Goal: Task Accomplishment & Management: Use online tool/utility

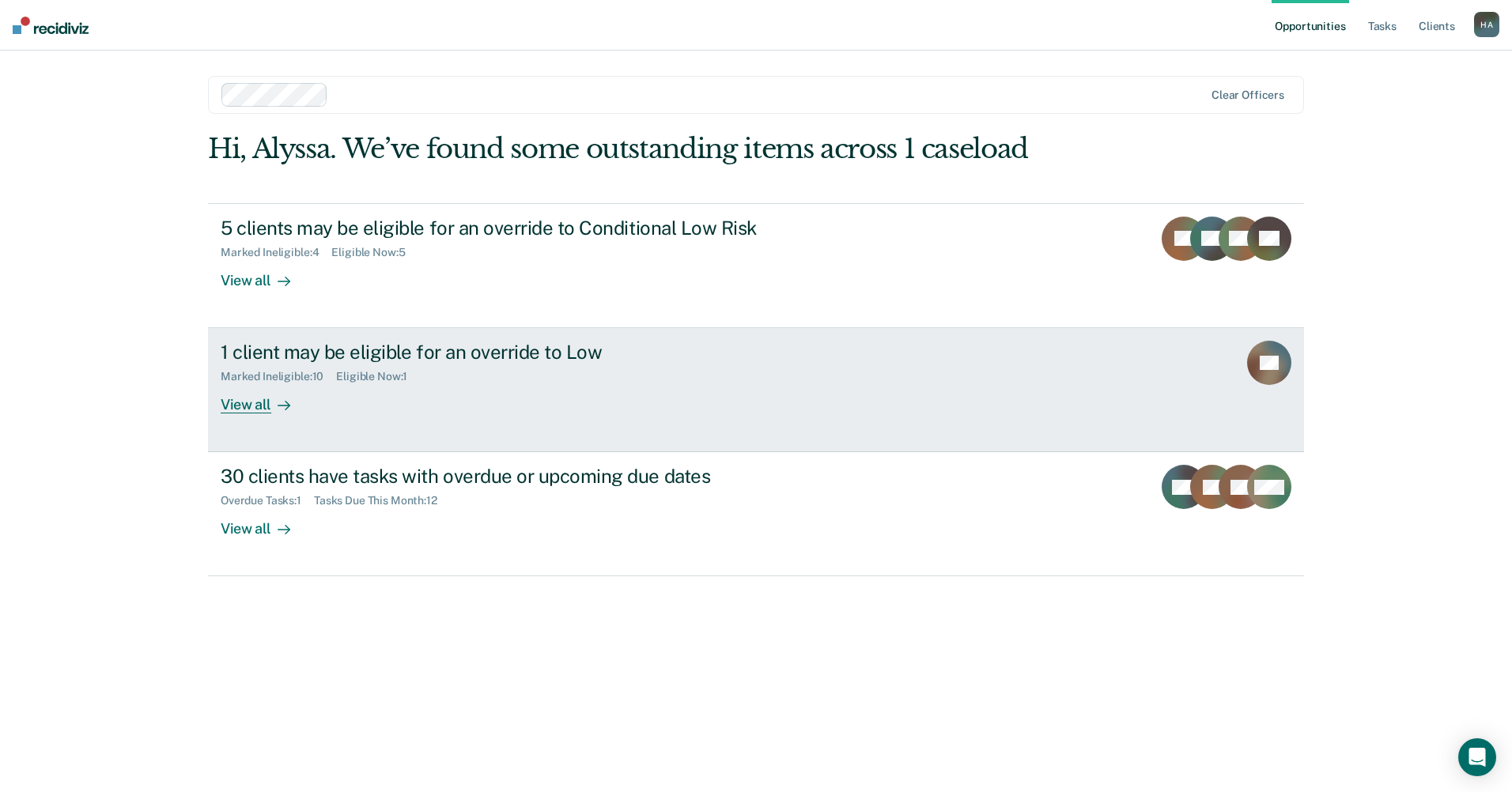
click at [242, 420] on link "1 client may be eligible for an override to Low Marked Ineligible : 10 Eligible…" at bounding box center [756, 390] width 1096 height 124
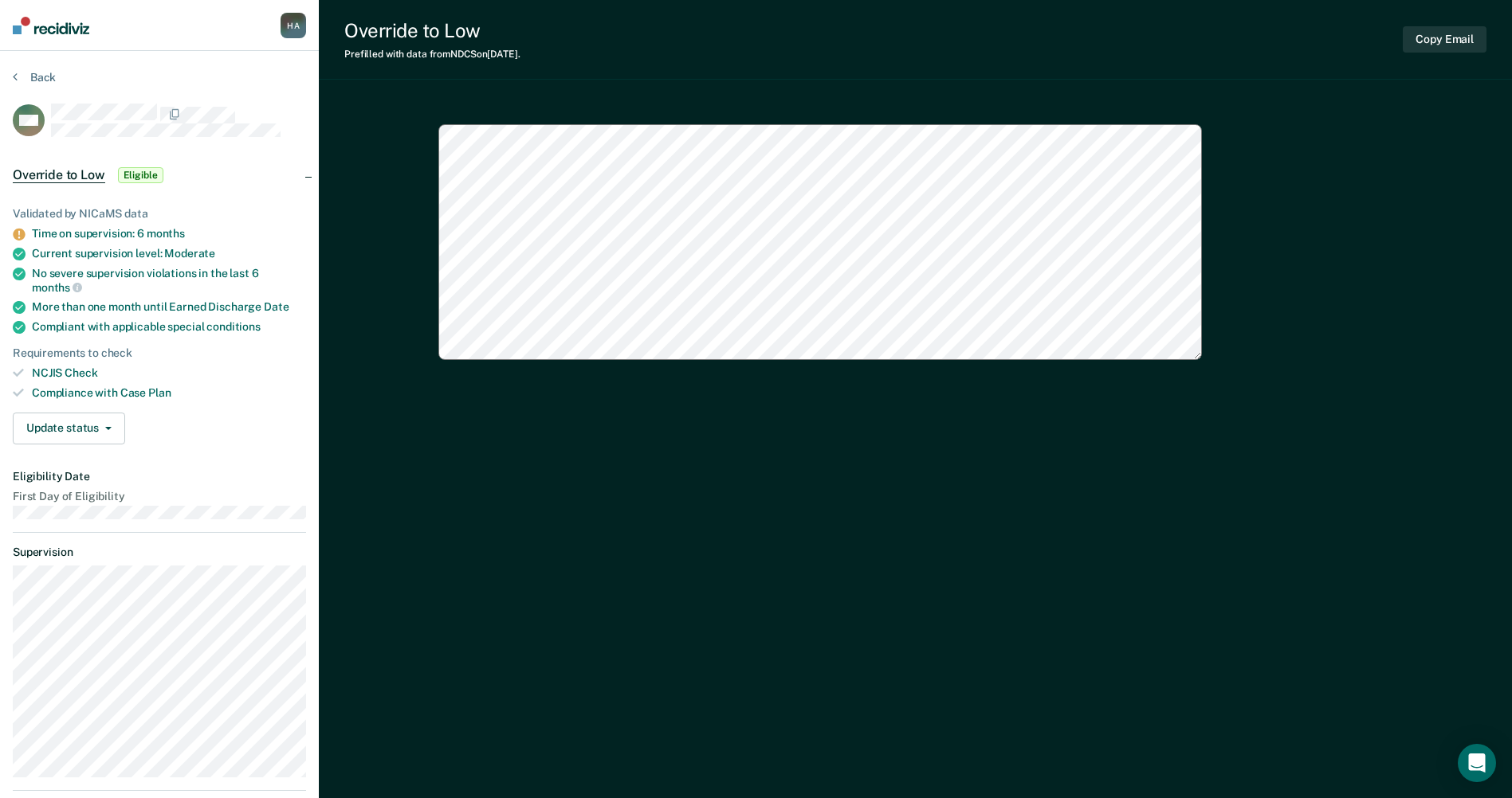
type textarea "x"
drag, startPoint x: 861, startPoint y: 637, endPoint x: 661, endPoint y: 570, distance: 210.9
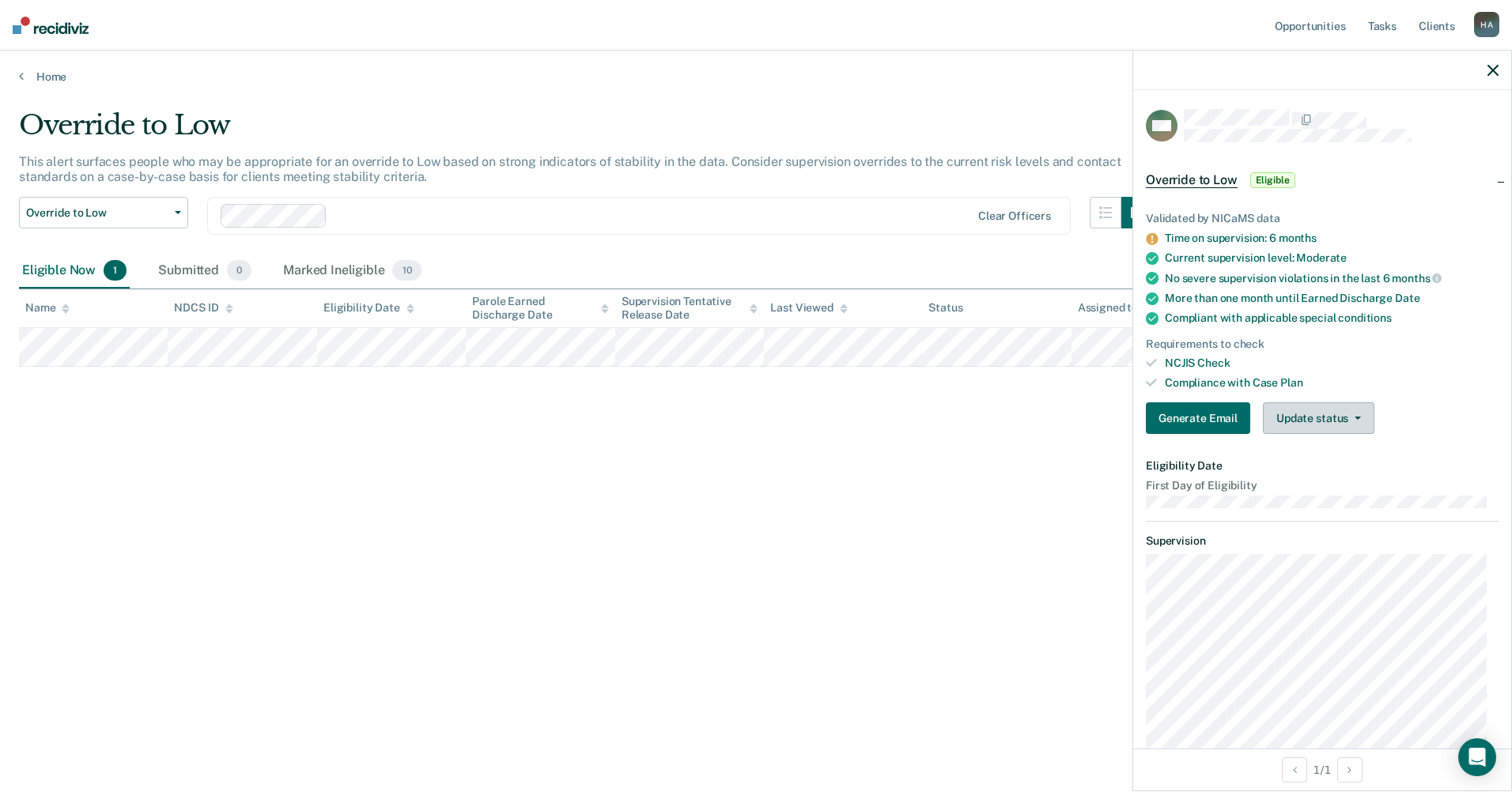
click at [1322, 418] on button "Update status" at bounding box center [1318, 418] width 112 height 32
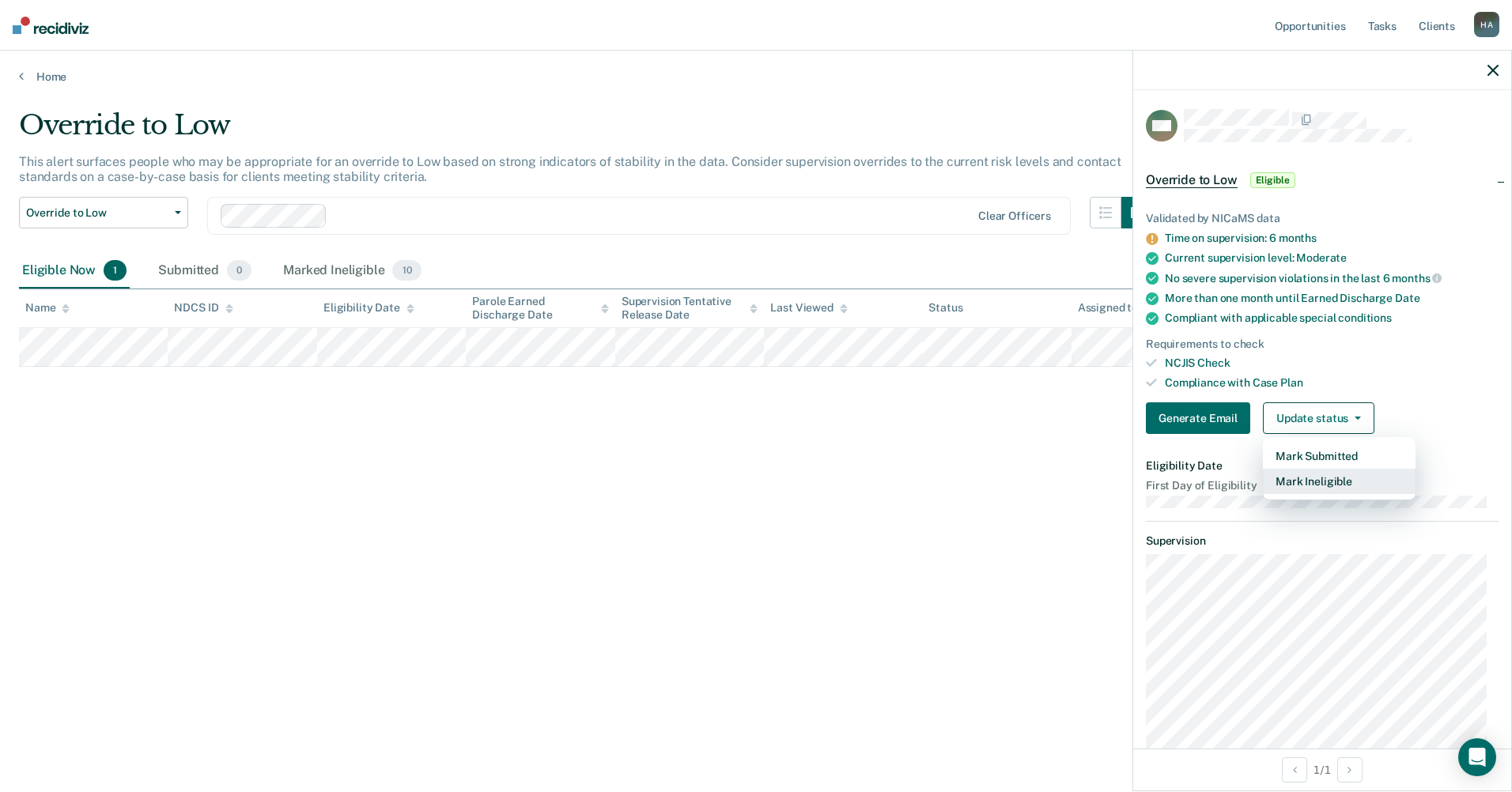
click at [1332, 482] on button "Mark Ineligible" at bounding box center [1339, 481] width 152 height 25
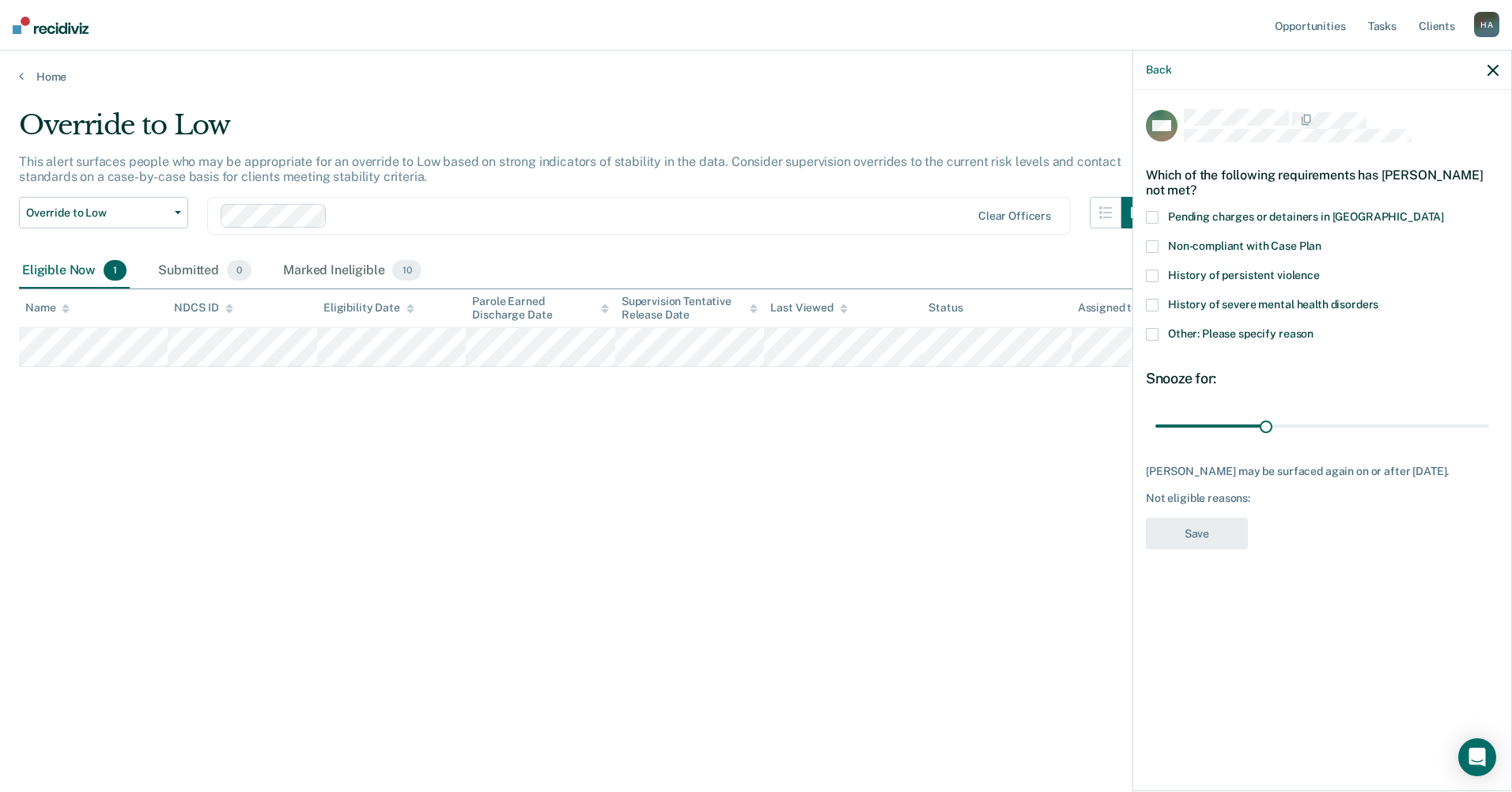
click at [1156, 330] on span at bounding box center [1152, 334] width 13 height 13
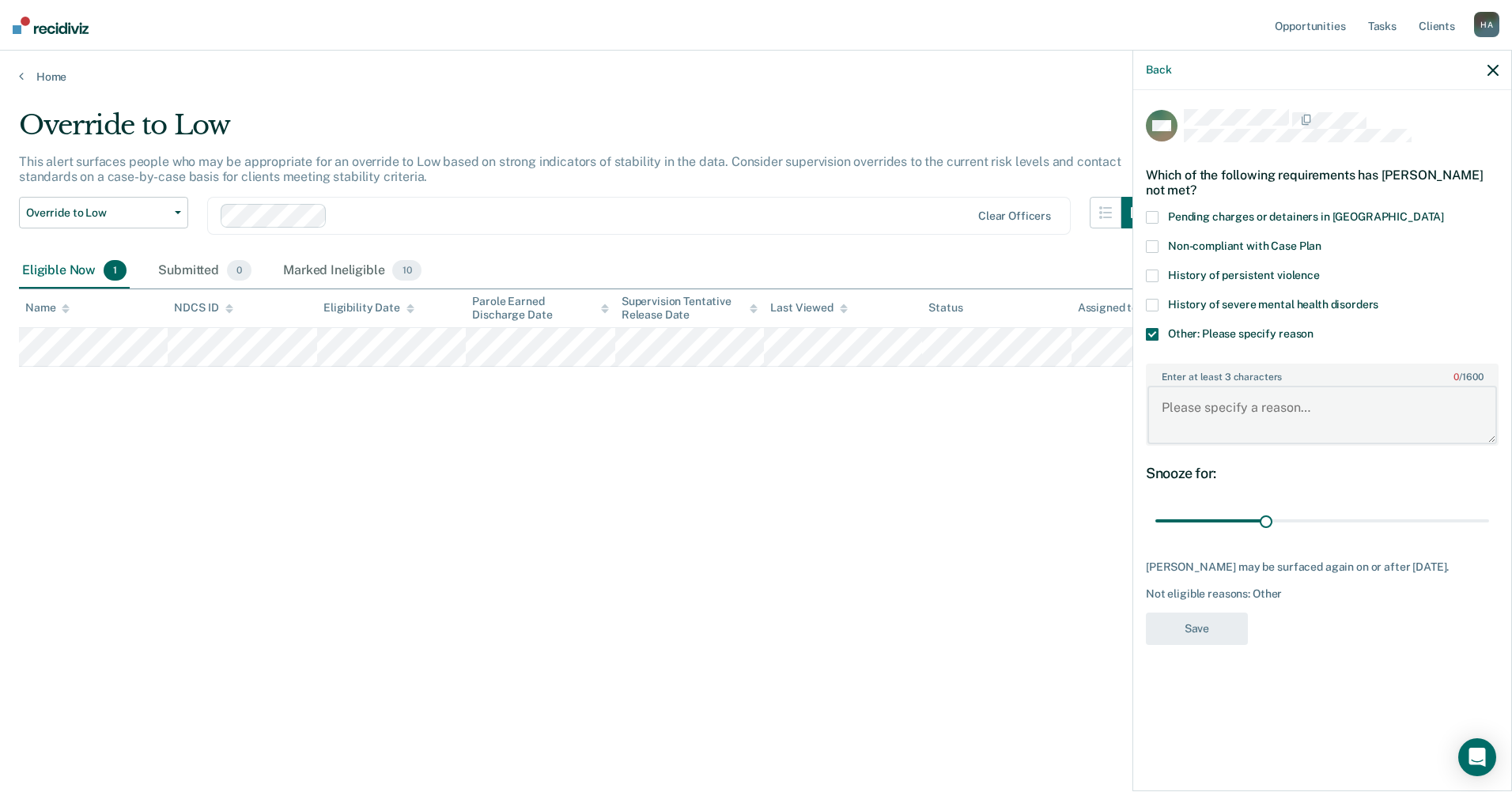
click at [1199, 410] on textarea "Enter at least 3 characters 0 / 1600" at bounding box center [1322, 415] width 350 height 59
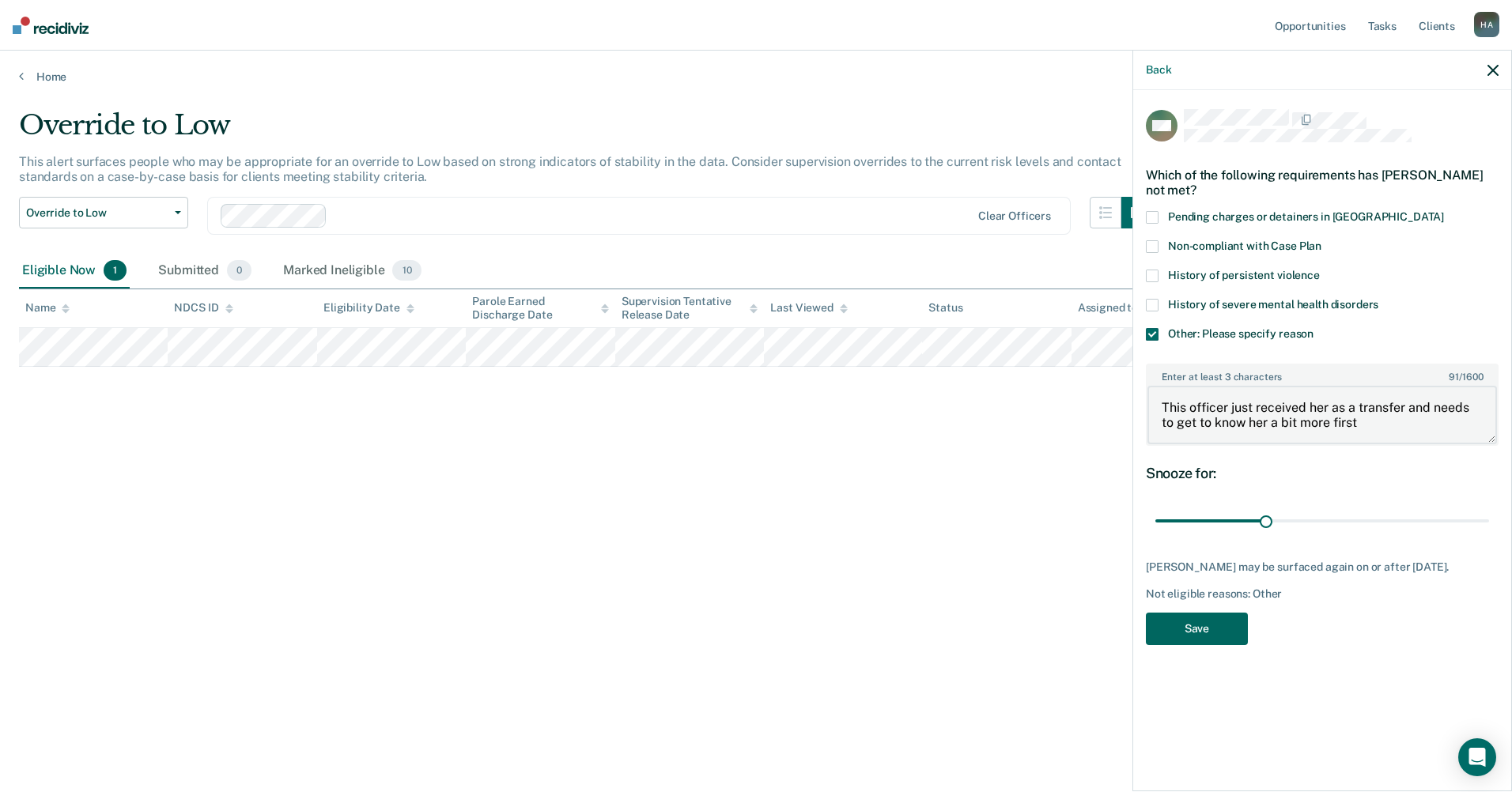
type textarea "This officer just received her as a transfer and needs to get to know her a bit…"
click at [1217, 645] on button "Save" at bounding box center [1197, 628] width 102 height 32
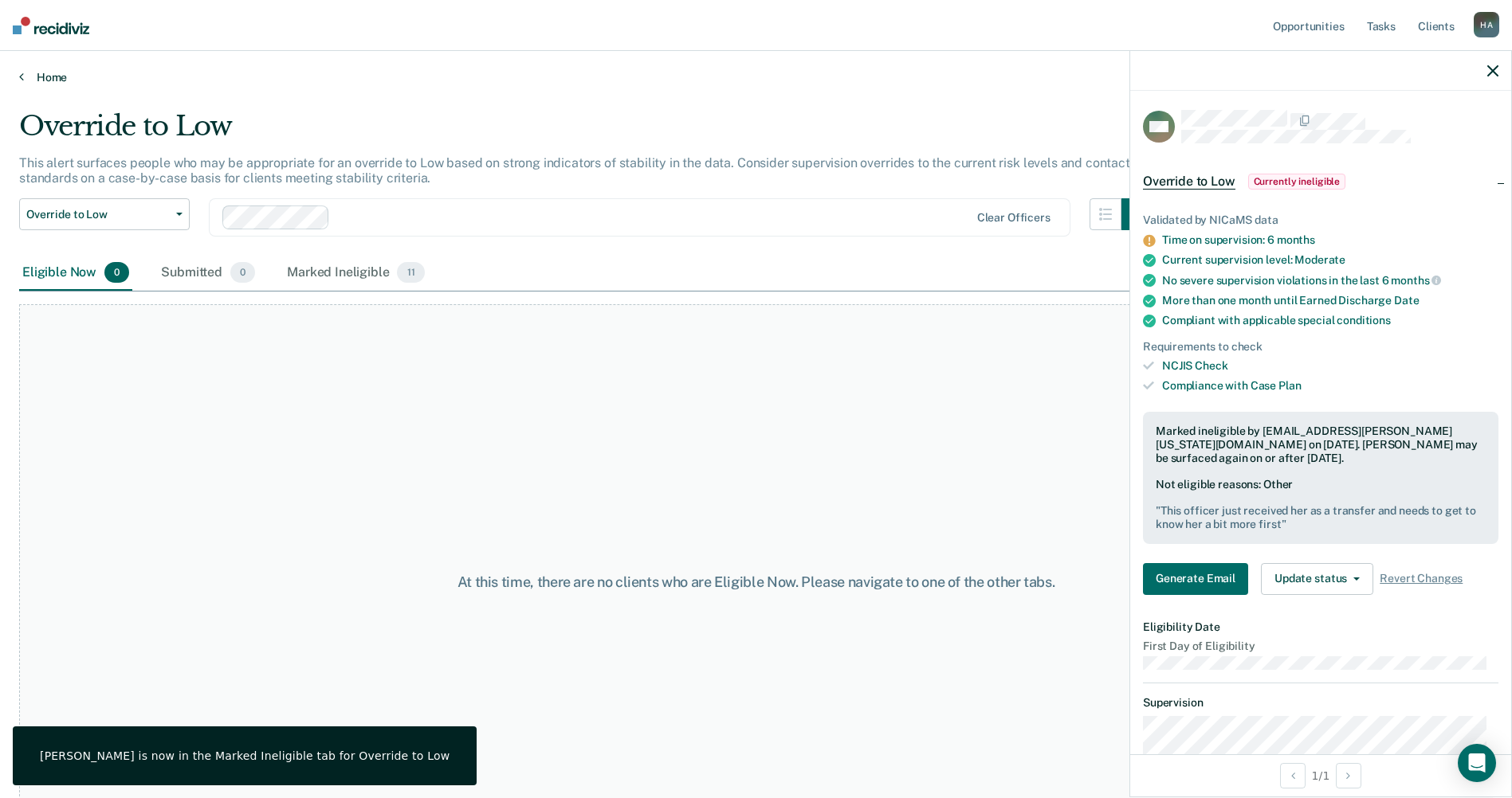
click at [47, 78] on link "Home" at bounding box center [756, 77] width 1474 height 14
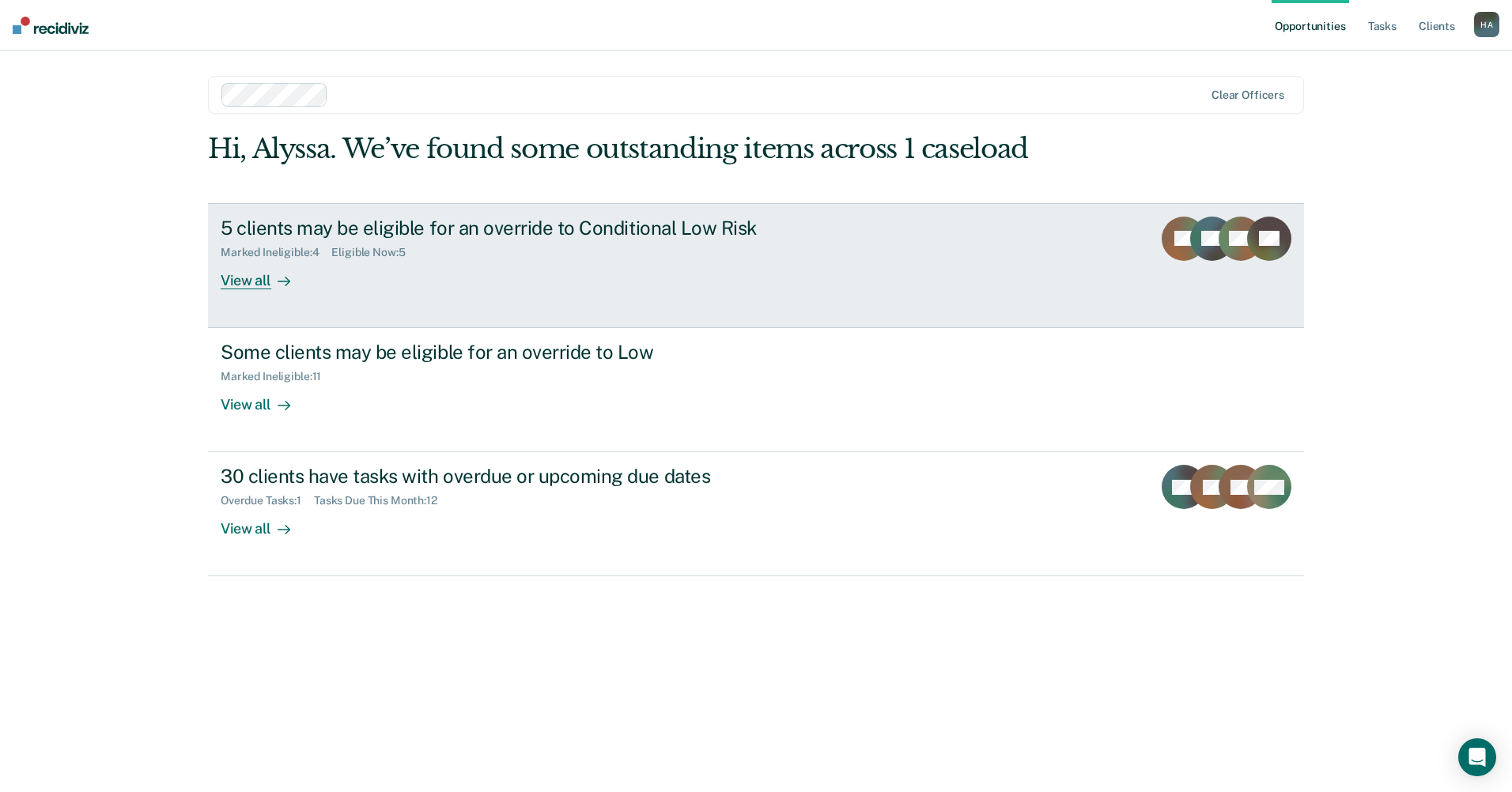
click at [254, 267] on div "View all" at bounding box center [265, 274] width 88 height 31
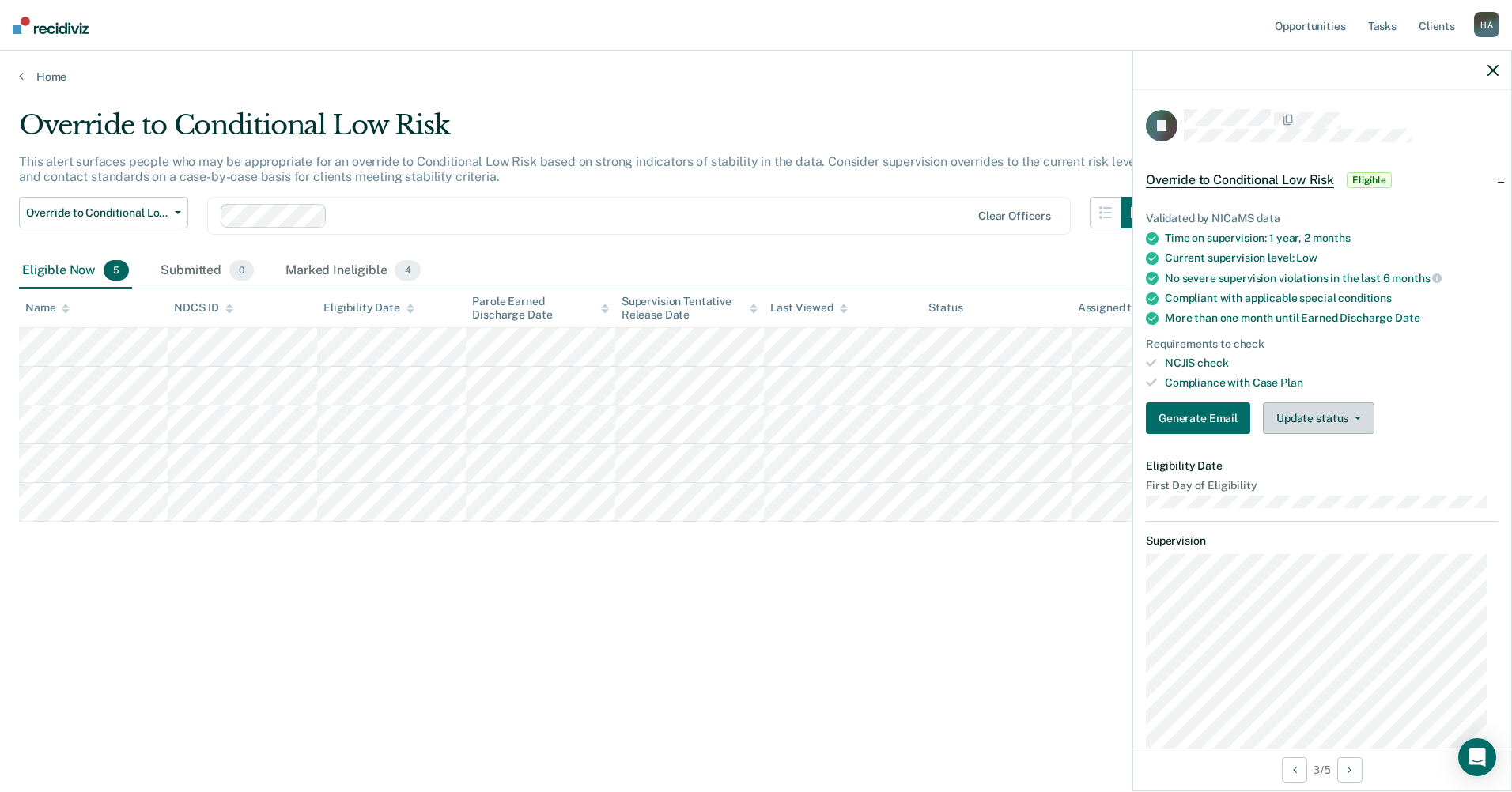
click at [1292, 419] on button "Update status" at bounding box center [1318, 418] width 112 height 32
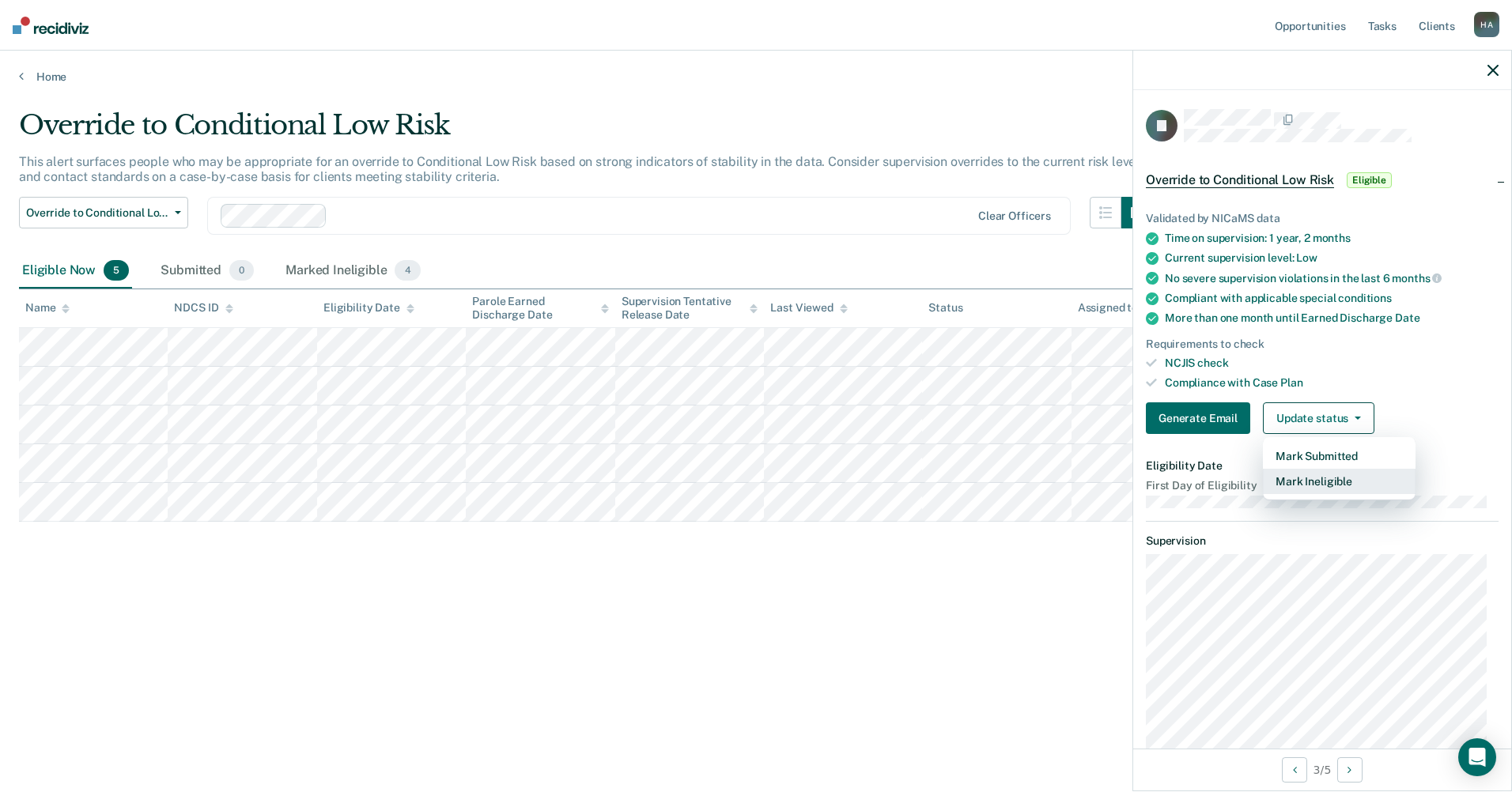
click at [1319, 482] on button "Mark Ineligible" at bounding box center [1339, 481] width 152 height 25
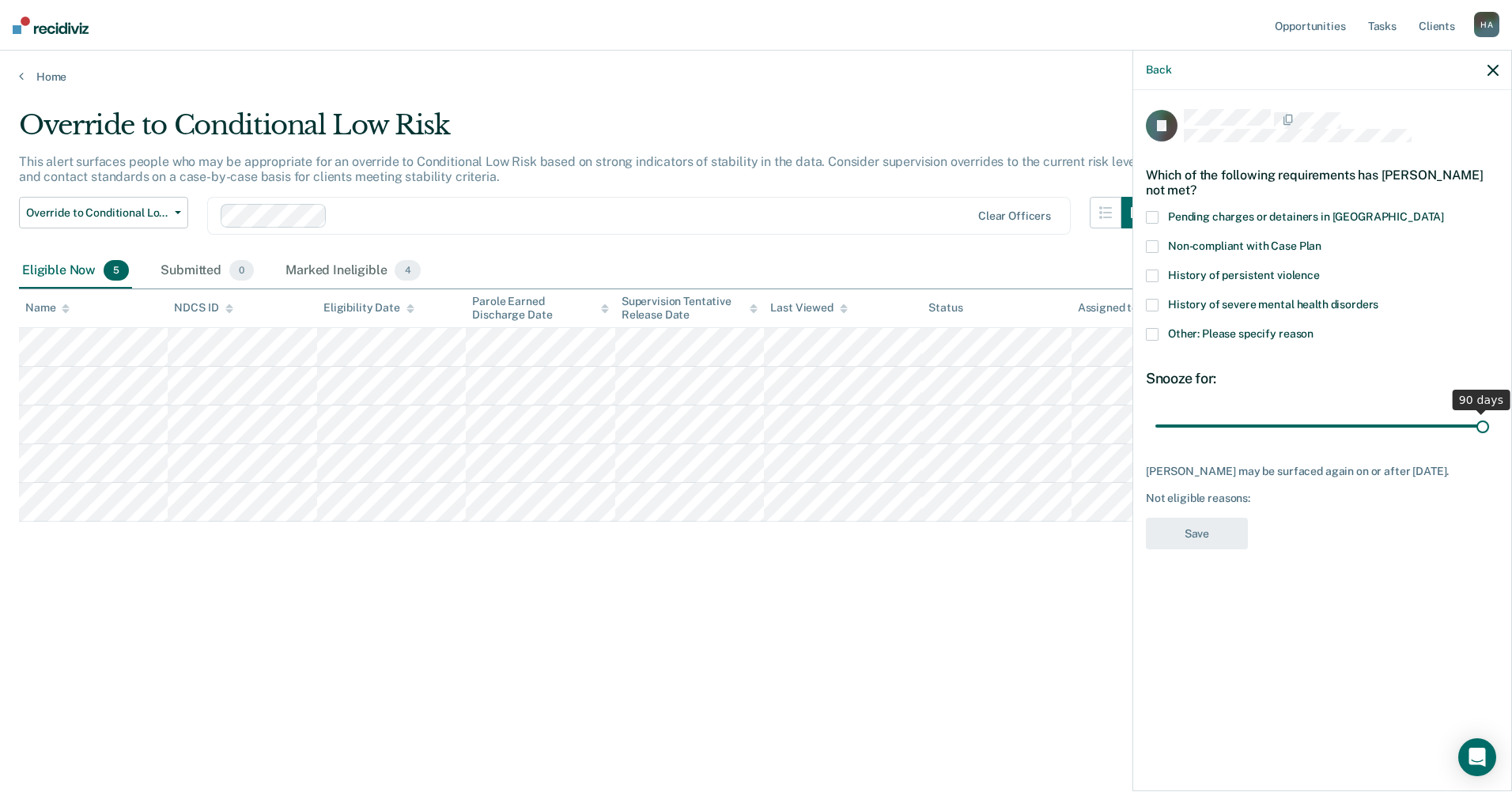
drag, startPoint x: 1268, startPoint y: 425, endPoint x: 1561, endPoint y: 425, distance: 293.0
type input "90"
click at [1489, 425] on input "range" at bounding box center [1322, 426] width 334 height 28
click at [1155, 330] on span at bounding box center [1152, 334] width 13 height 13
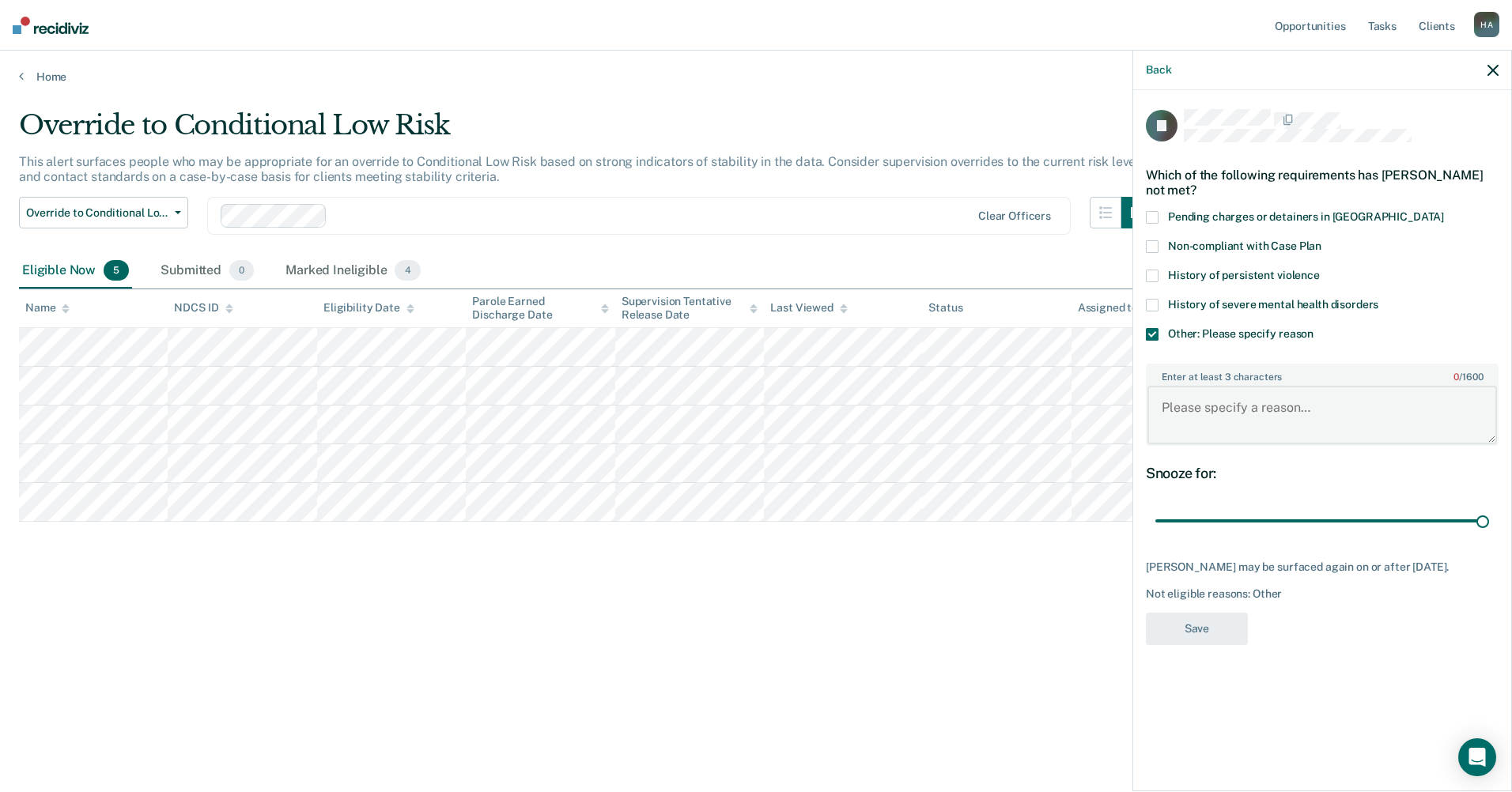
click at [1214, 439] on textarea "Enter at least 3 characters 0 / 1600" at bounding box center [1322, 415] width 350 height 59
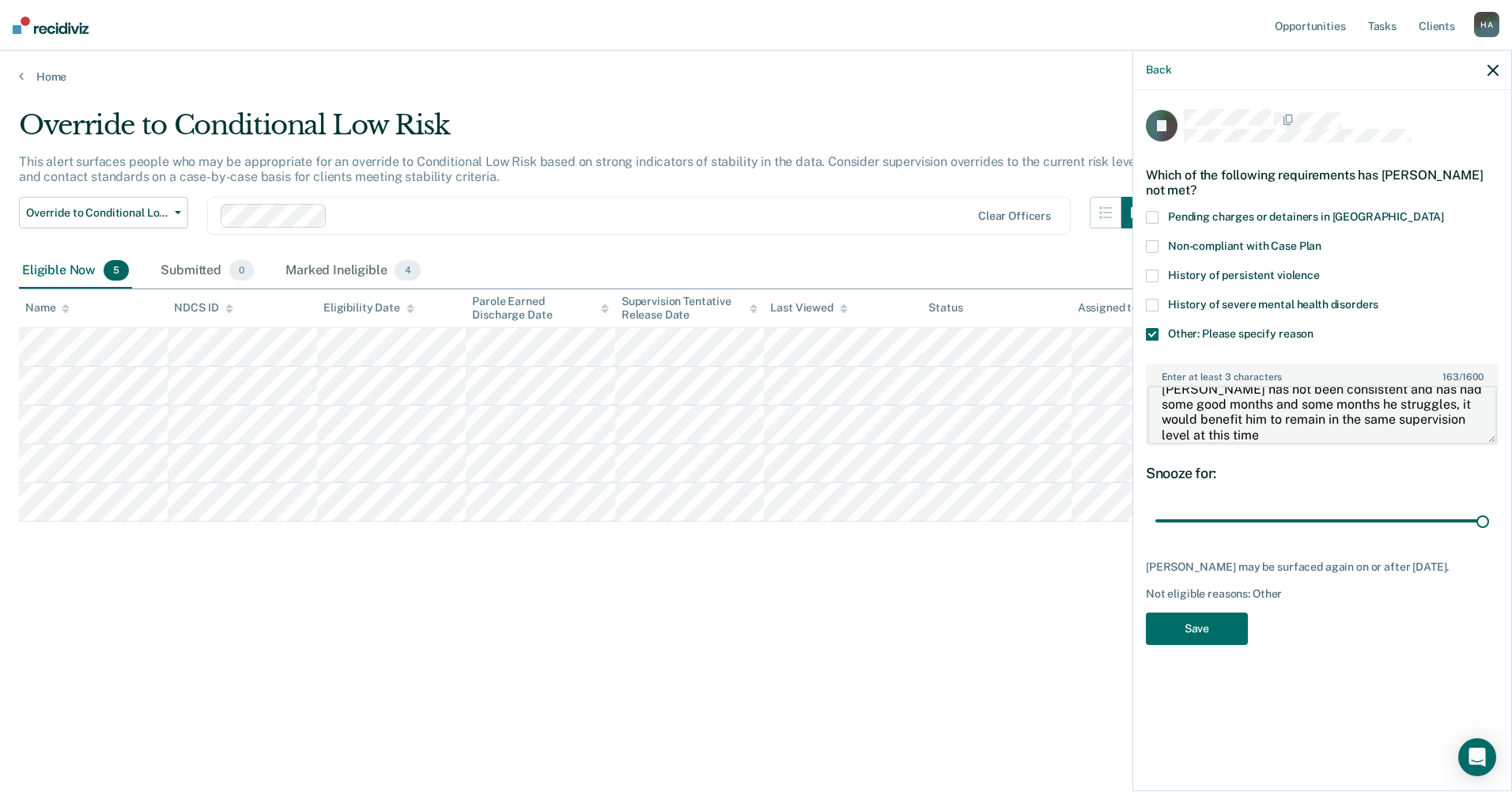
scroll to position [12, 0]
type textarea "[PERSON_NAME] has not been consistent and has had some good months and some mon…"
click at [1213, 630] on button "Save" at bounding box center [1197, 628] width 102 height 32
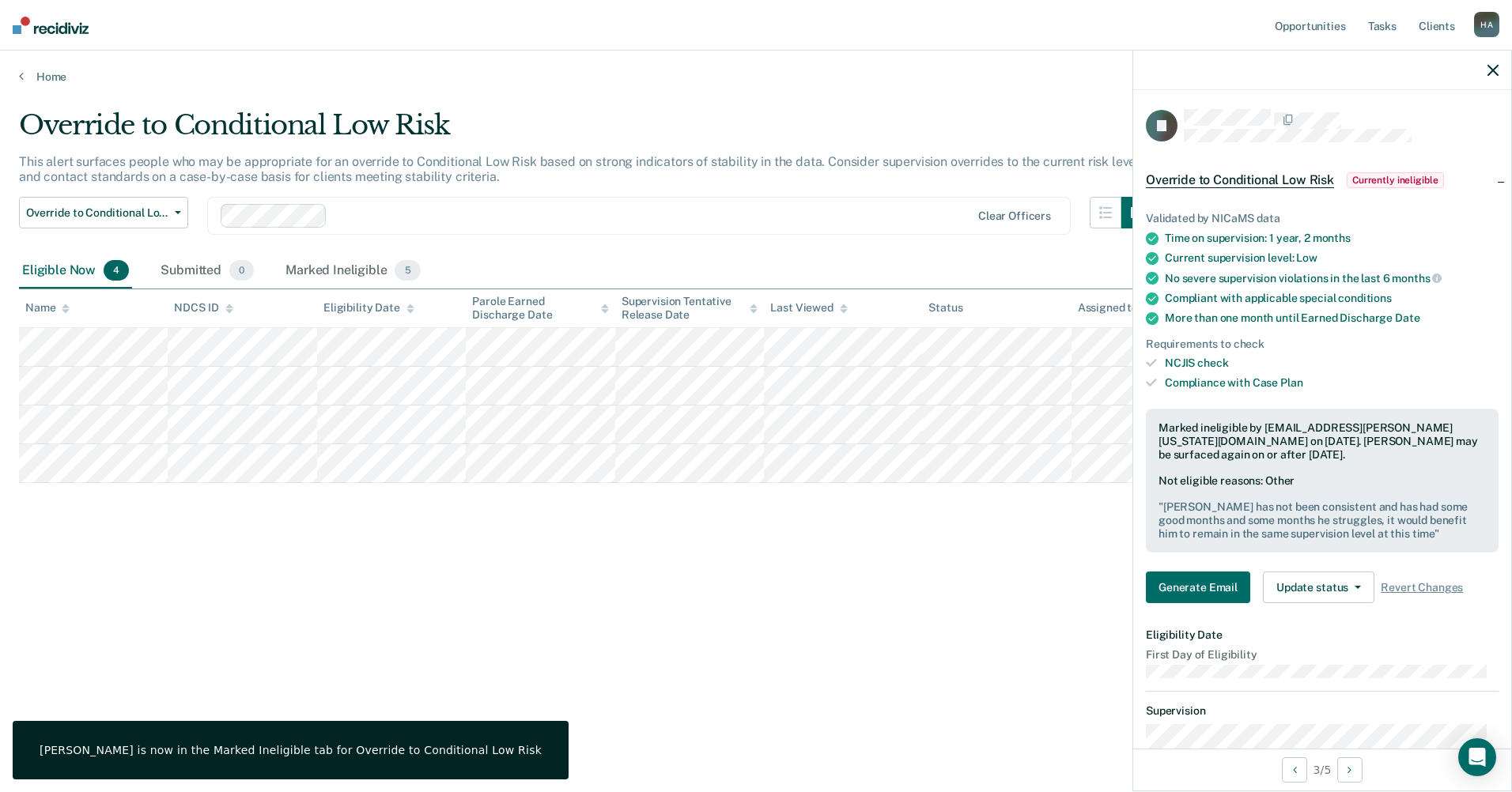
click at [858, 608] on div "Override to Conditional Low Risk This alert surfaces people who may be appropri…" at bounding box center [756, 391] width 1474 height 564
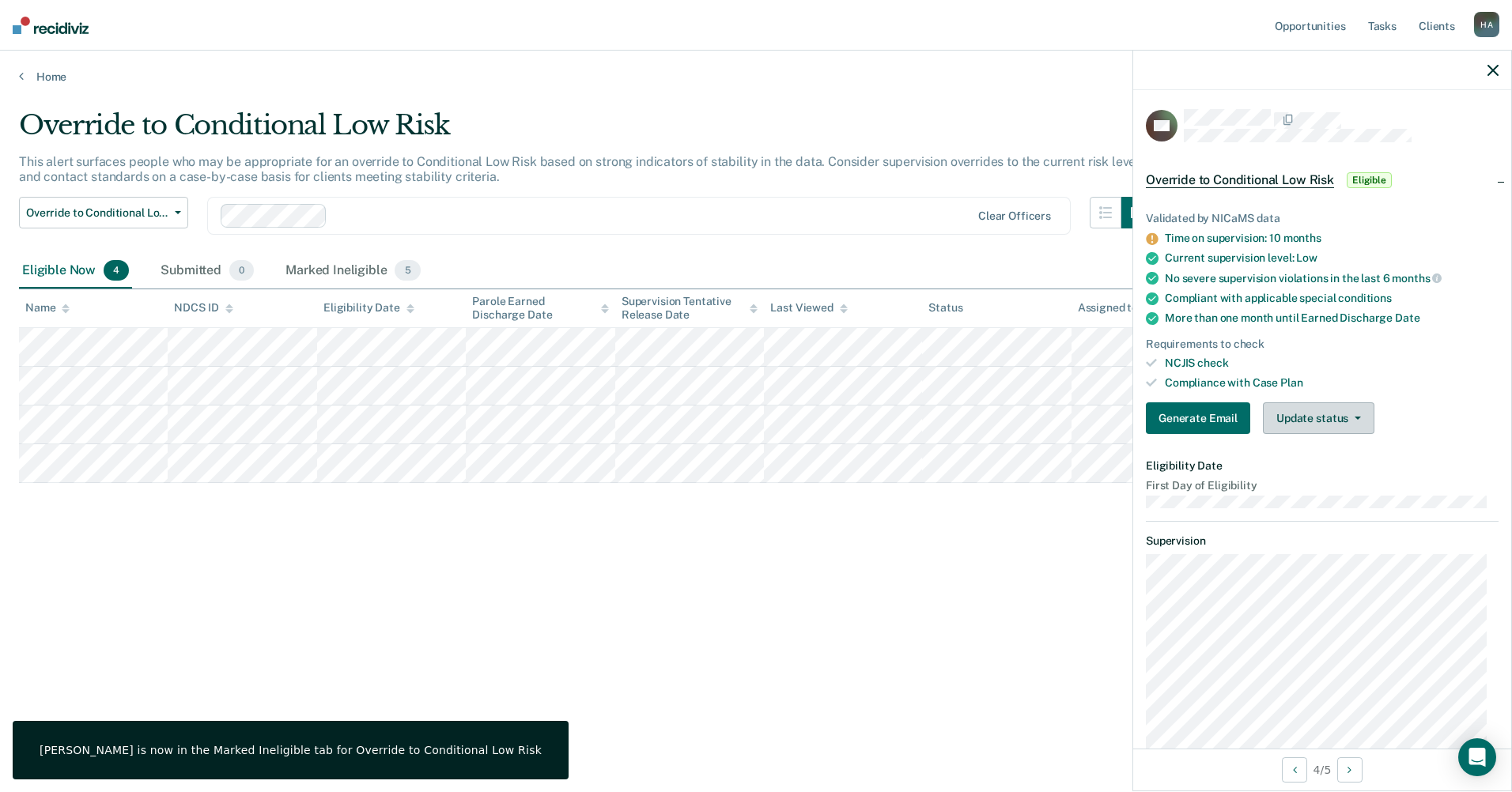
click at [1281, 416] on button "Update status" at bounding box center [1318, 418] width 112 height 32
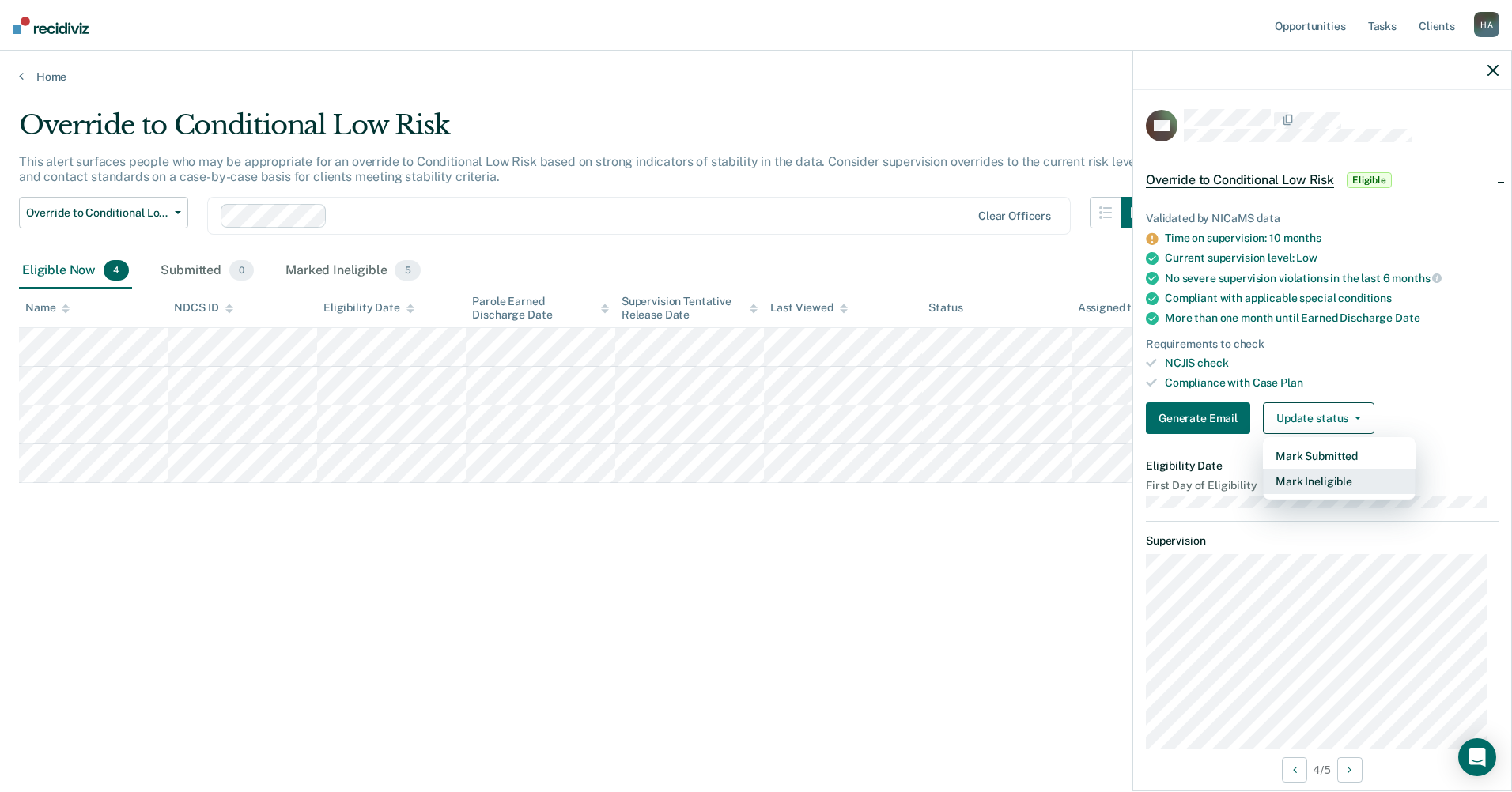
click at [1305, 490] on button "Mark Ineligible" at bounding box center [1339, 481] width 152 height 25
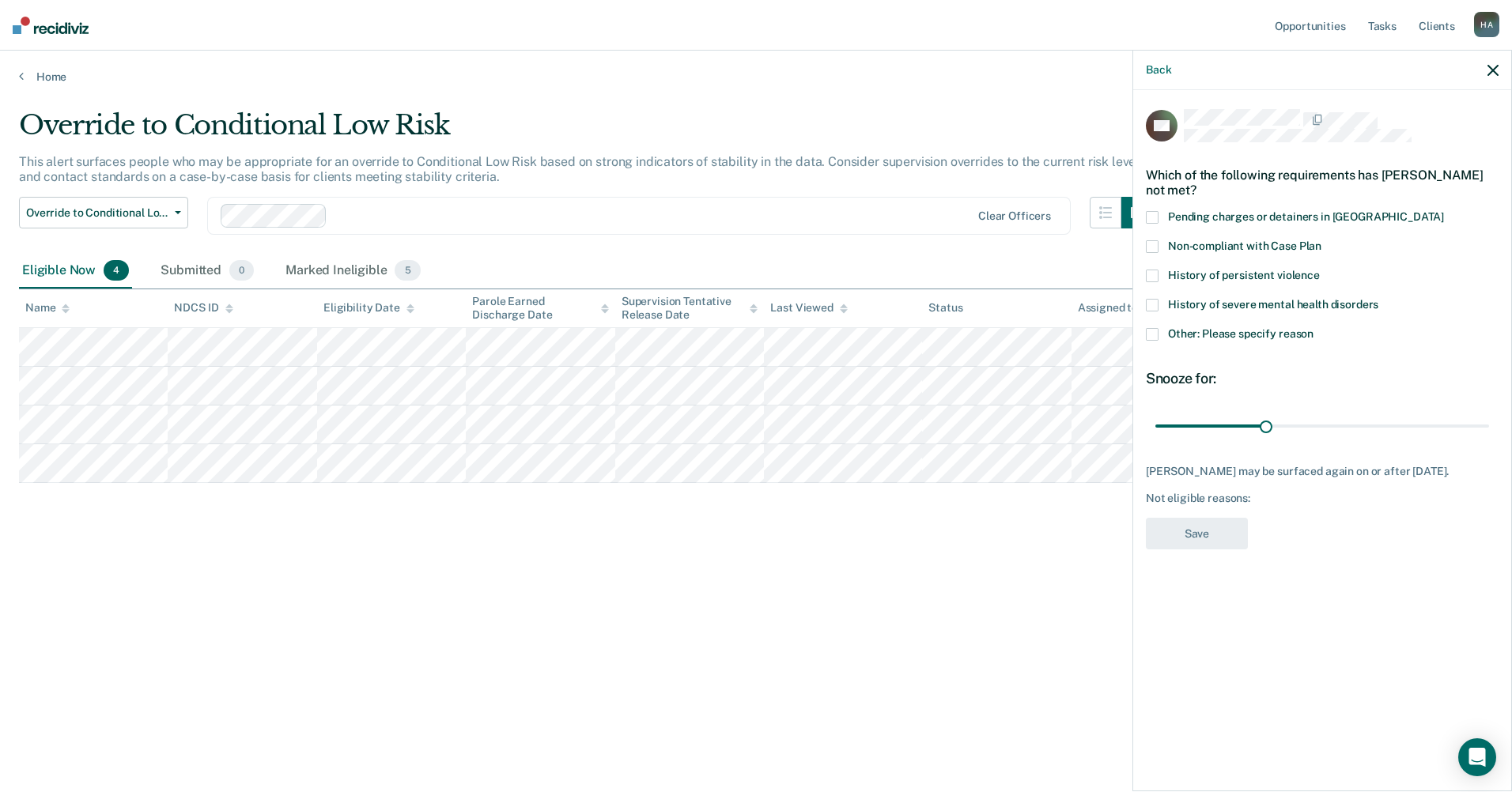
click at [1156, 331] on span at bounding box center [1152, 334] width 13 height 13
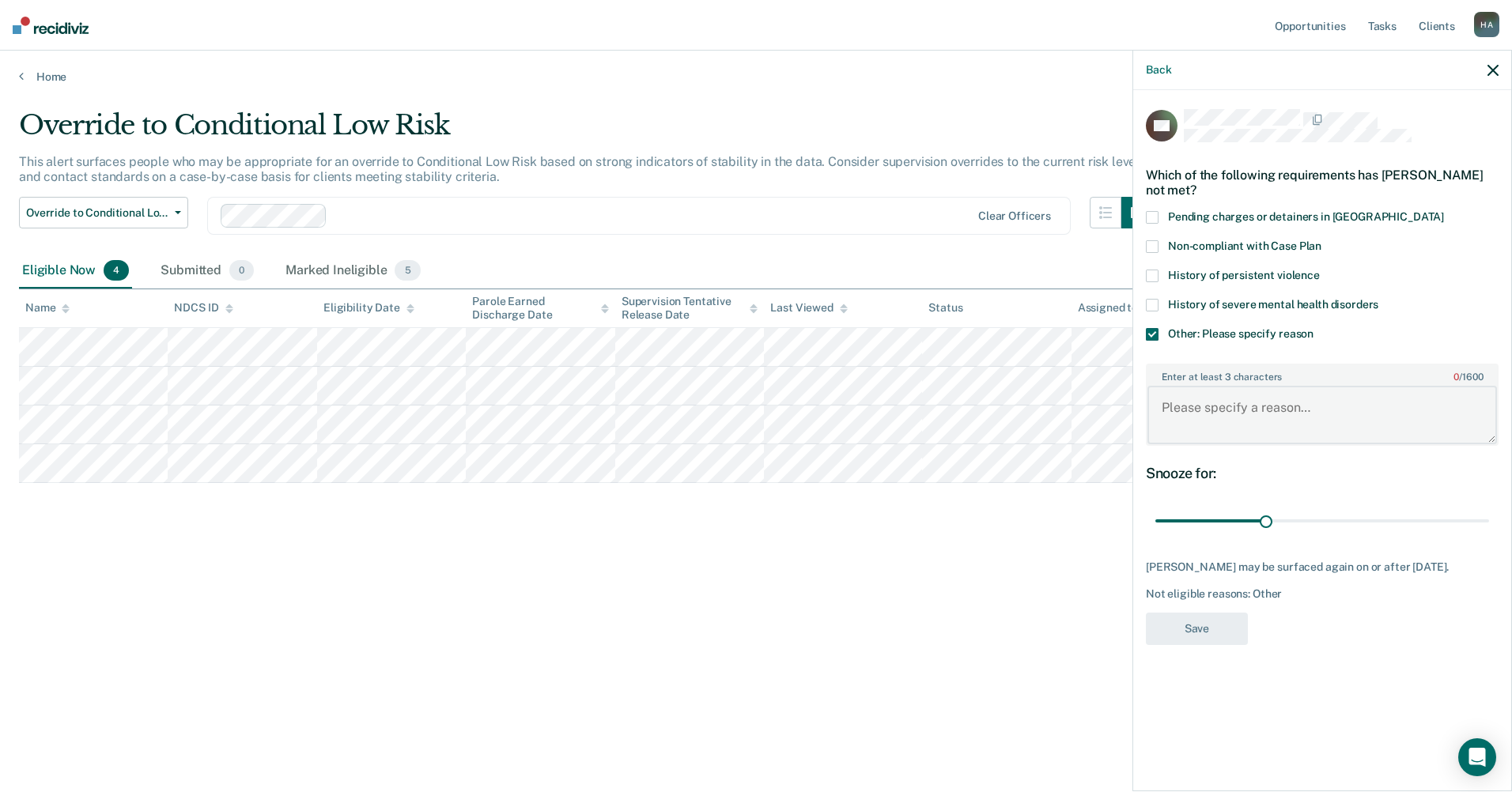
drag, startPoint x: 1235, startPoint y: 417, endPoint x: 1235, endPoint y: 427, distance: 10.0
click at [1235, 418] on textarea "Enter at least 3 characters 0 / 1600" at bounding box center [1322, 415] width 350 height 59
type textarea "She is almost off Parole"
click at [1231, 645] on button "Save" at bounding box center [1197, 628] width 102 height 32
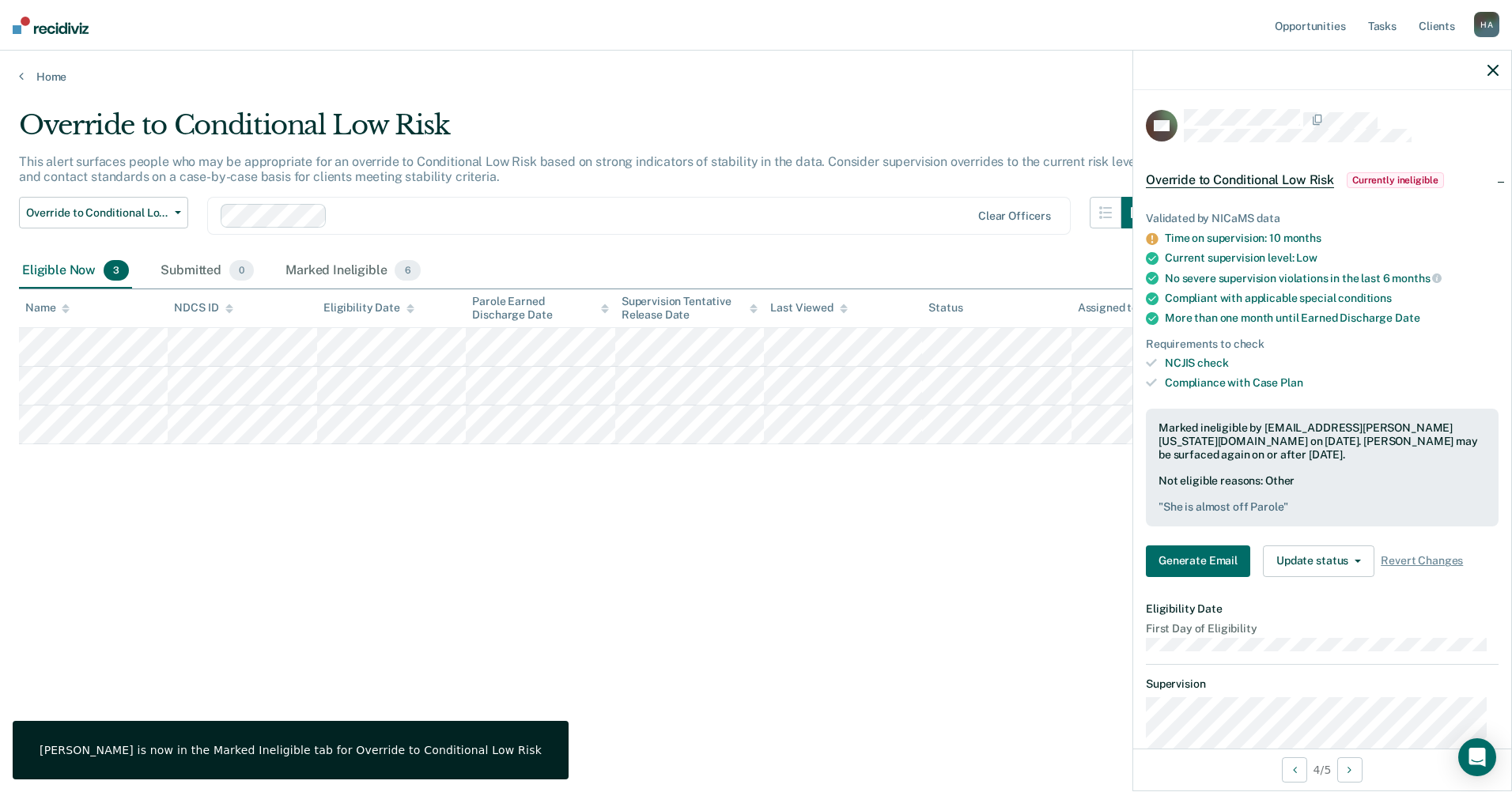
click at [1500, 68] on div at bounding box center [1322, 70] width 378 height 40
click at [1497, 73] on icon "button" at bounding box center [1492, 70] width 11 height 11
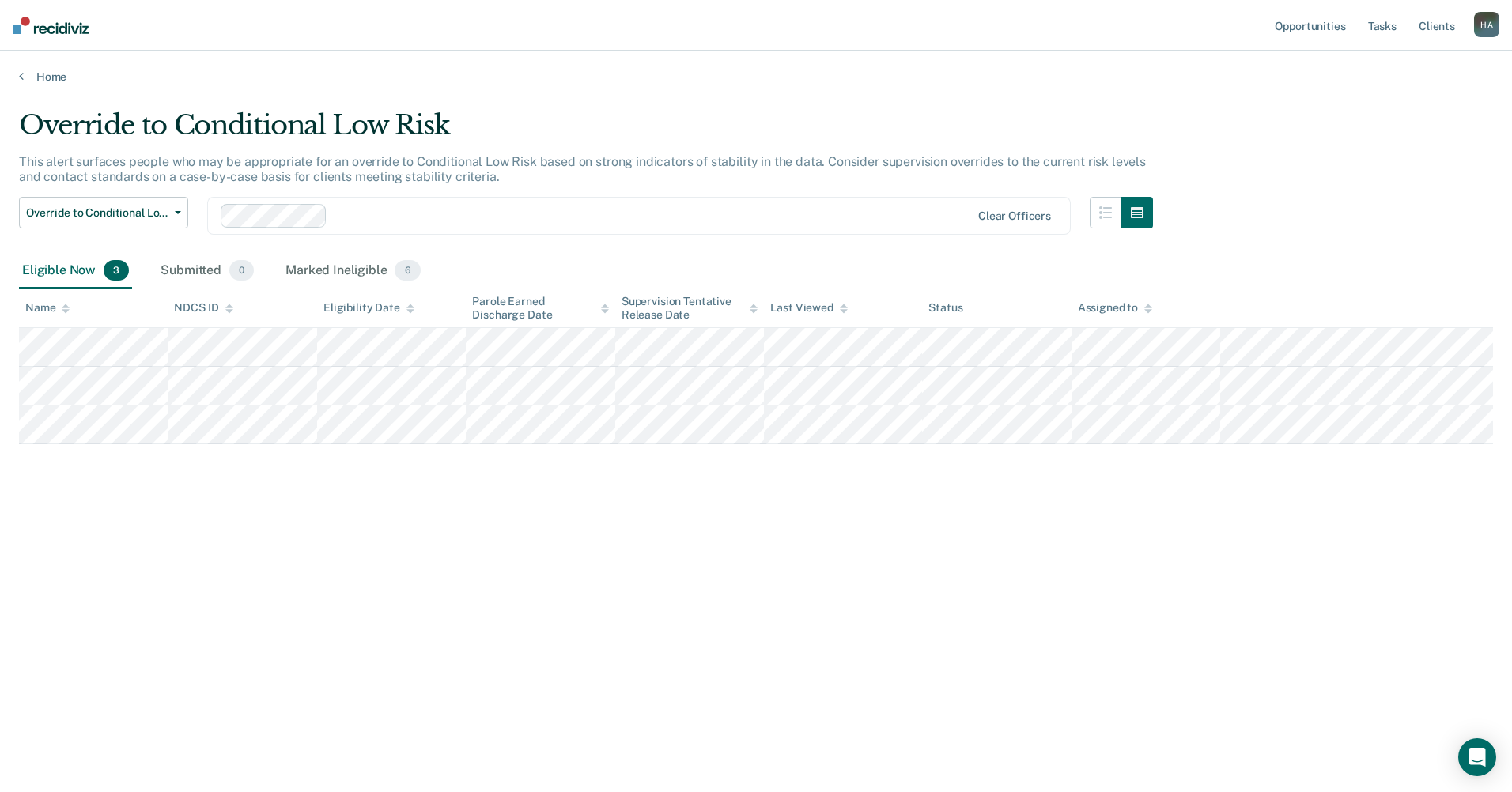
click at [14, 75] on div "Home" at bounding box center [756, 67] width 1512 height 33
click at [25, 76] on link "Home" at bounding box center [756, 76] width 1474 height 14
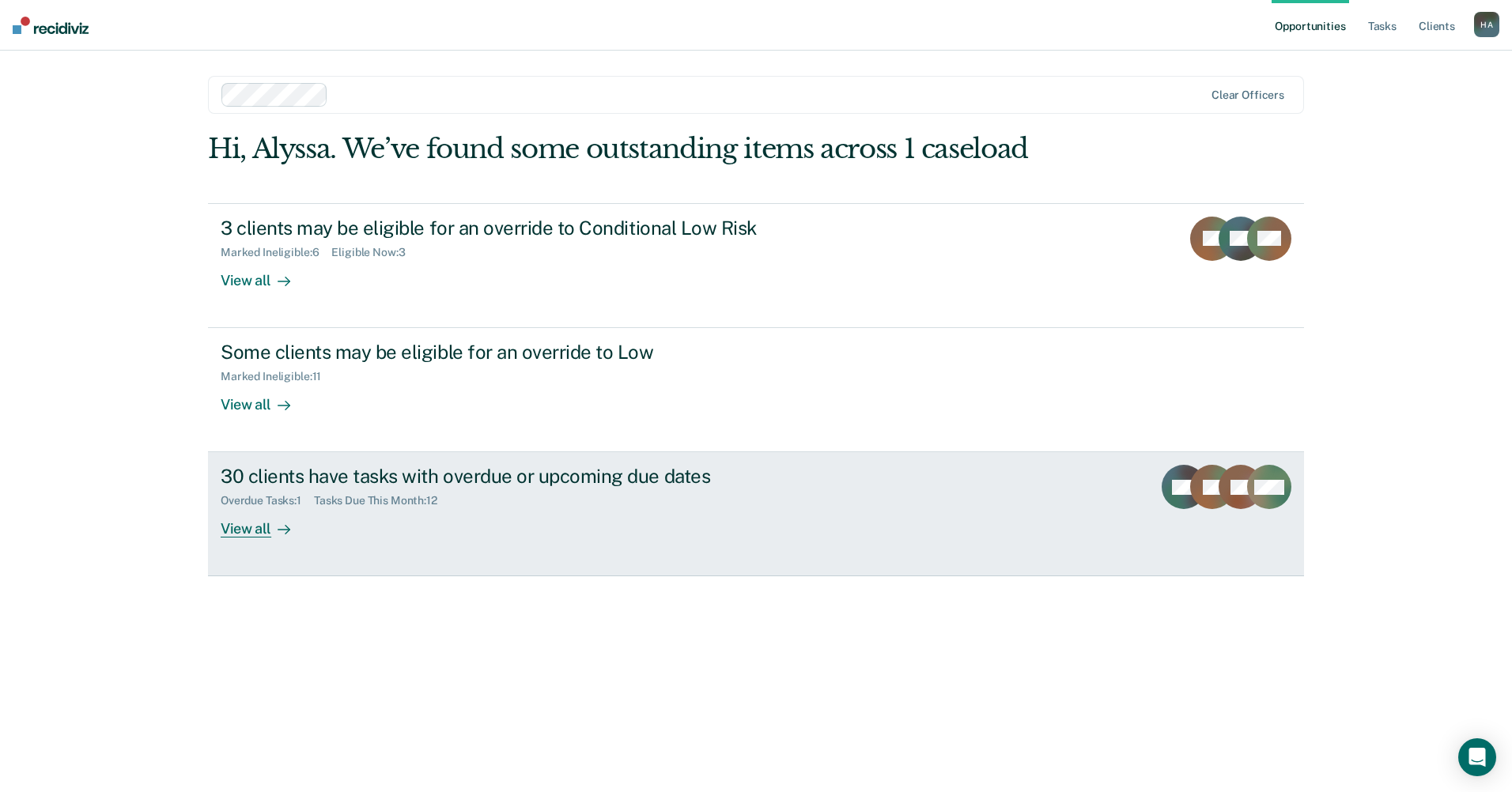
click at [286, 524] on icon at bounding box center [284, 530] width 13 height 13
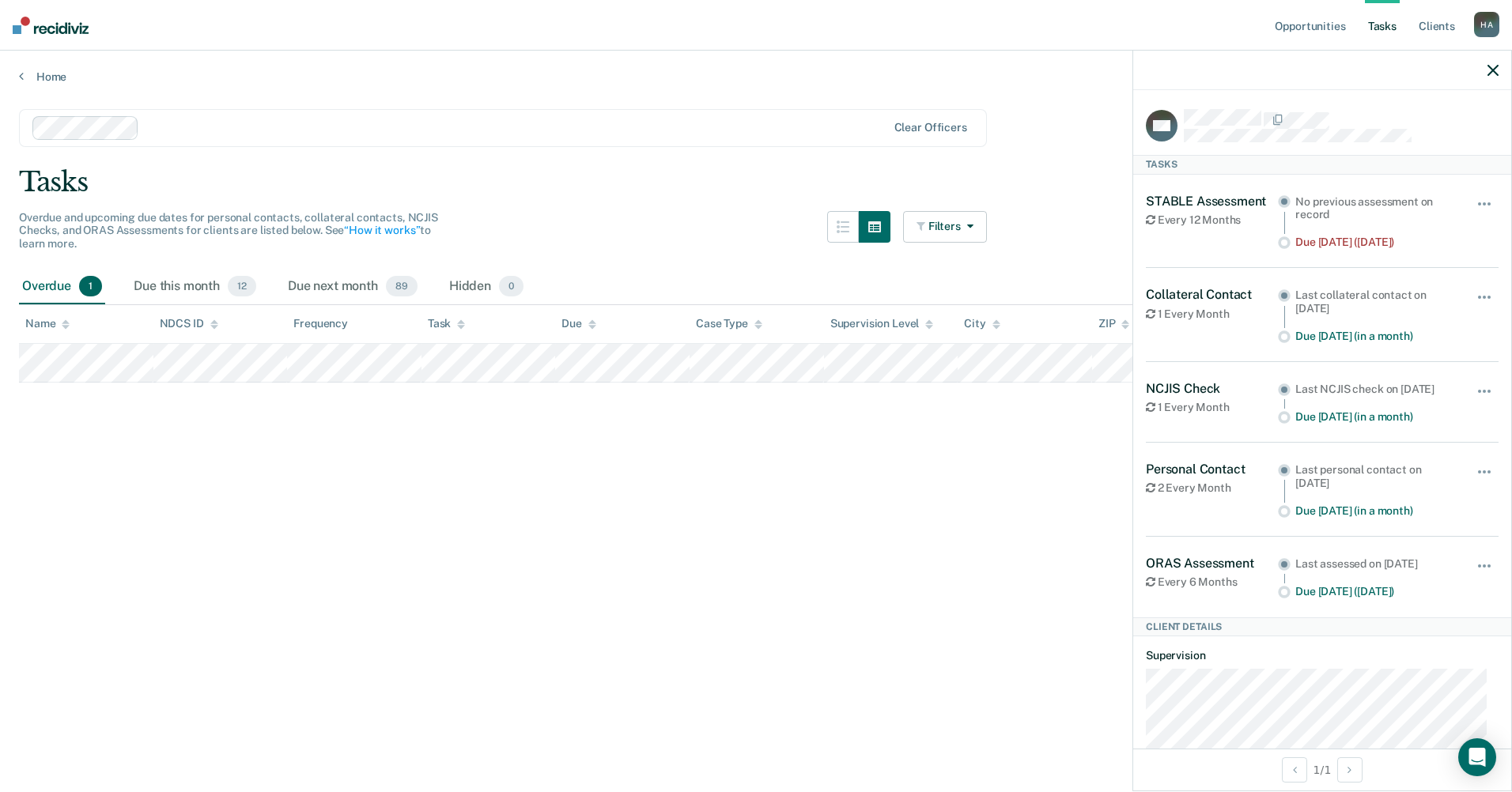
click at [988, 496] on main "Clear officers Tasks Overdue and upcoming due dates for personal contacts, coll…" at bounding box center [756, 435] width 1512 height 704
click at [1487, 67] on div at bounding box center [1322, 70] width 378 height 40
click at [1497, 69] on icon "button" at bounding box center [1492, 70] width 11 height 11
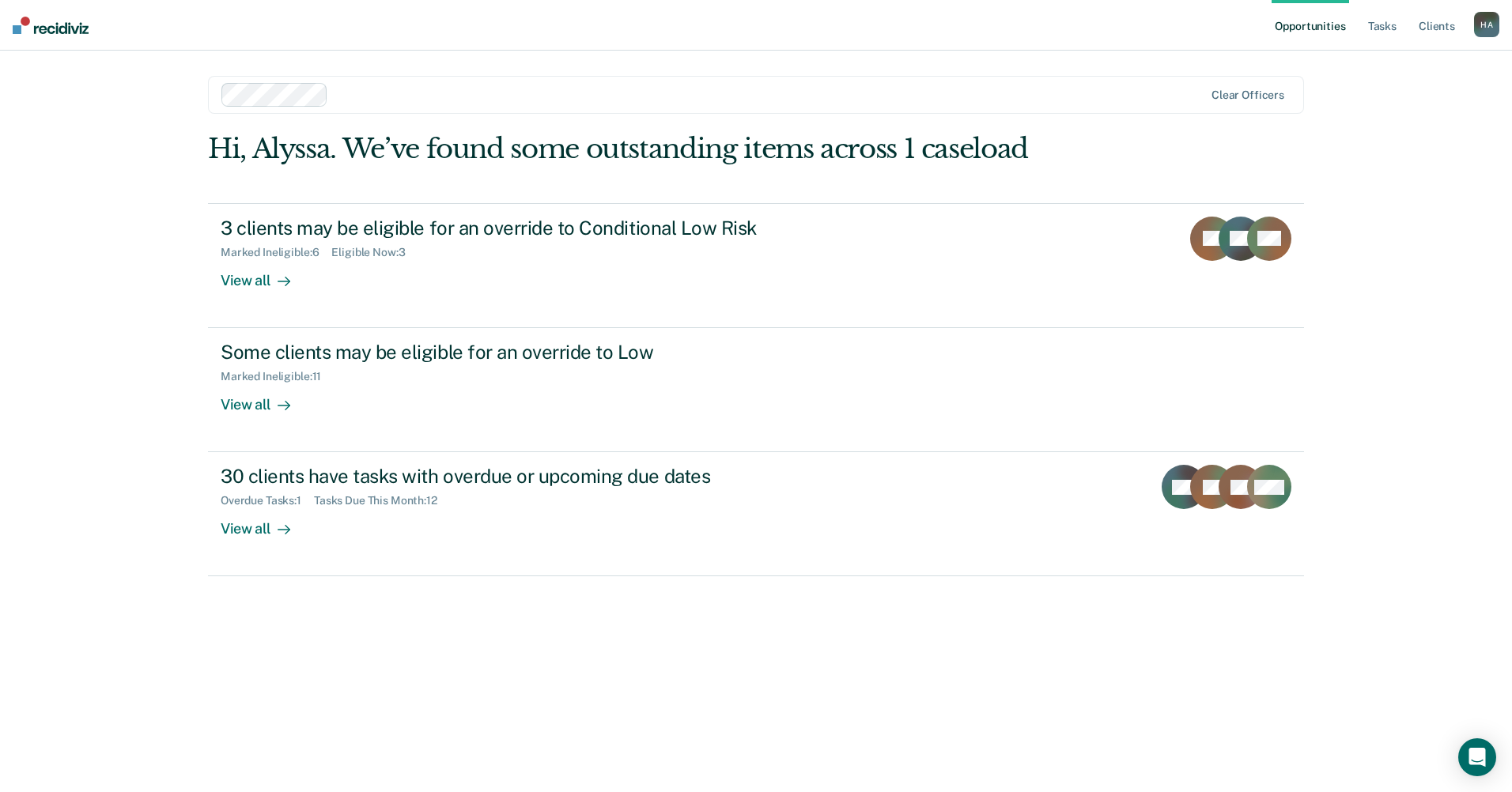
click at [1491, 29] on div "H A" at bounding box center [1486, 24] width 25 height 25
click at [1380, 106] on link "Log Out" at bounding box center [1422, 104] width 127 height 14
